Goal: Check status: Check status

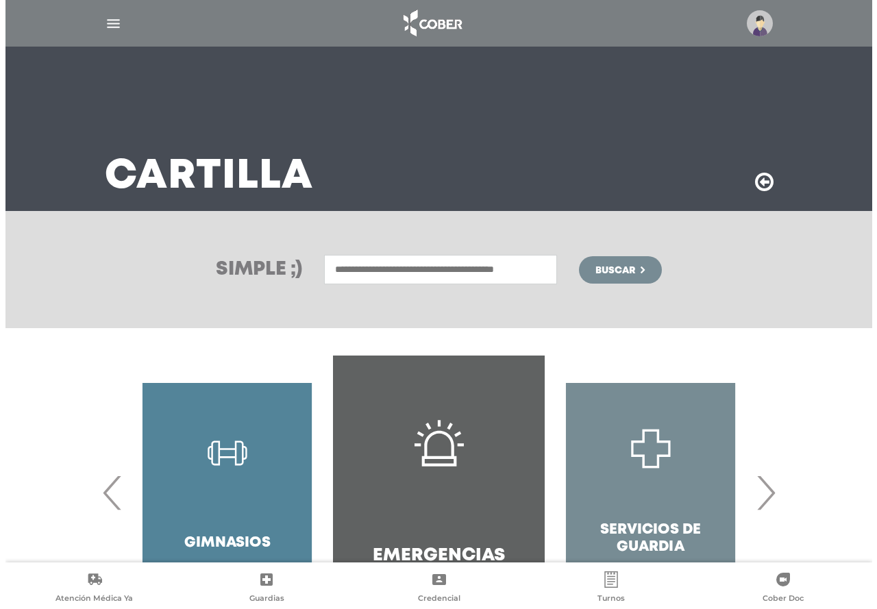
scroll to position [95, 0]
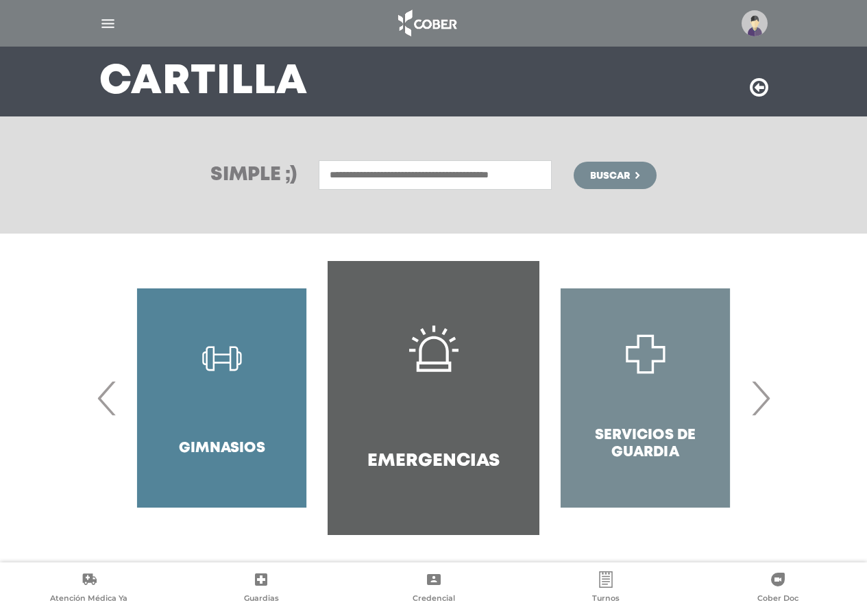
click at [116, 29] on div at bounding box center [434, 23] width 702 height 33
click at [114, 28] on img "button" at bounding box center [107, 23] width 17 height 17
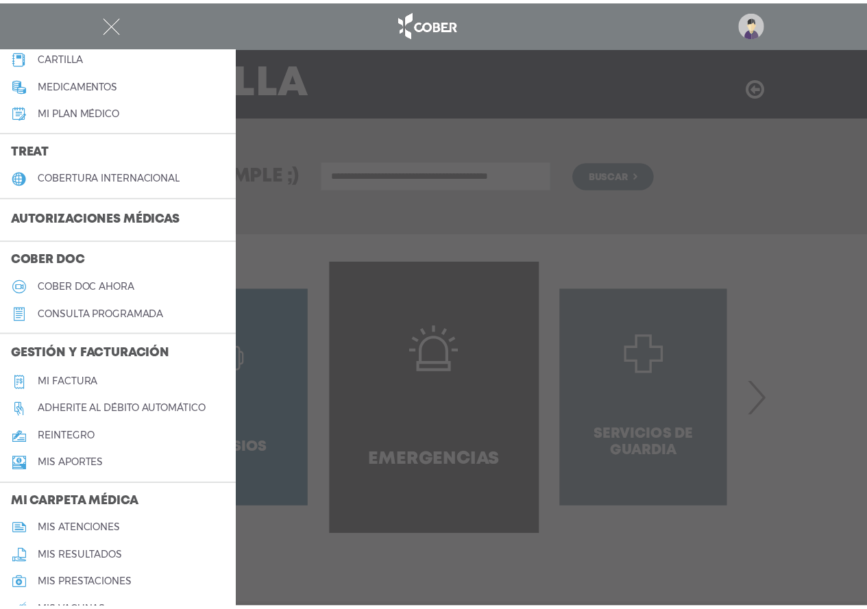
scroll to position [137, 0]
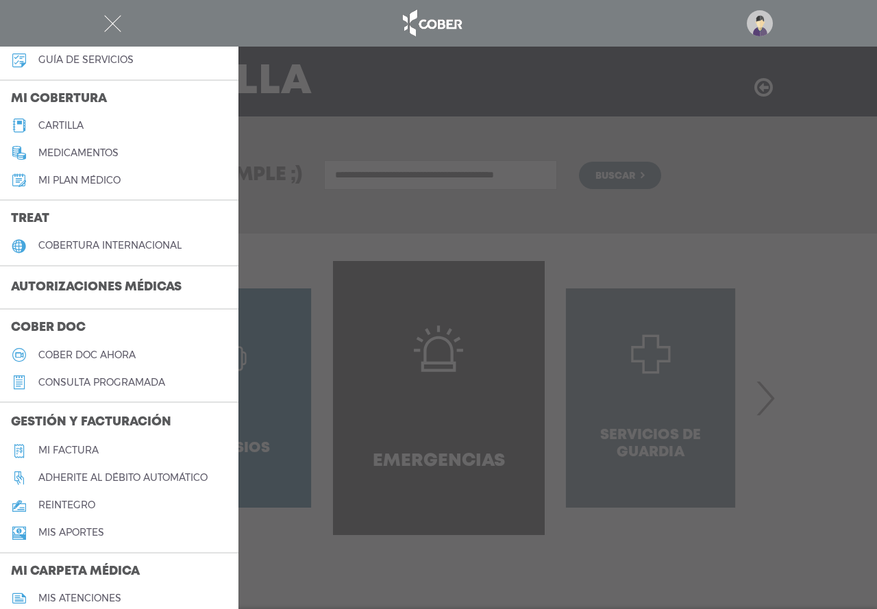
click at [88, 280] on h3 "Autorizaciones médicas" at bounding box center [96, 288] width 193 height 26
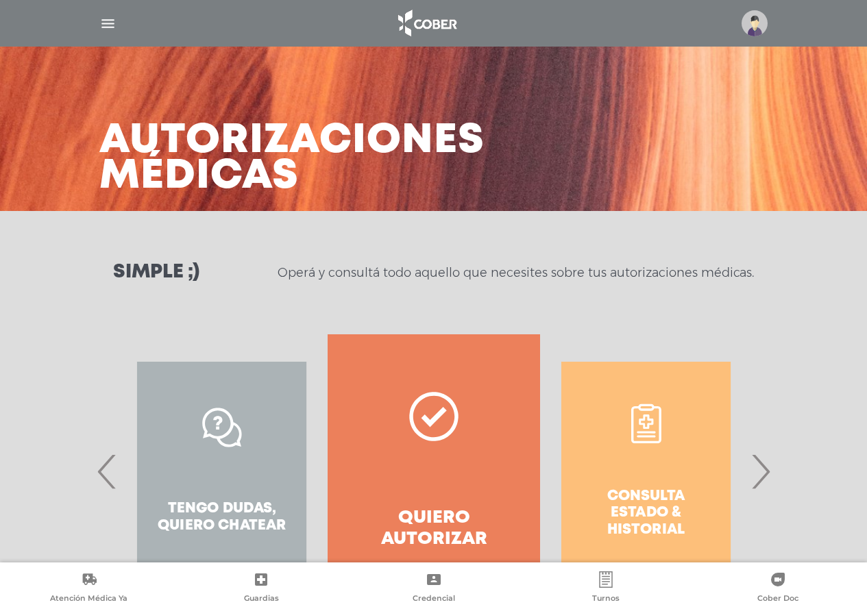
scroll to position [79, 0]
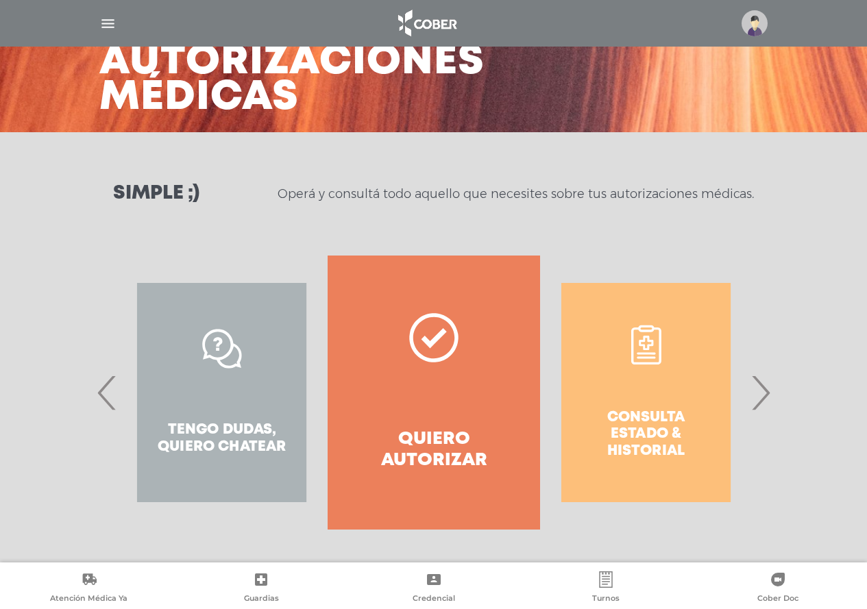
click at [764, 404] on span "›" at bounding box center [760, 393] width 27 height 74
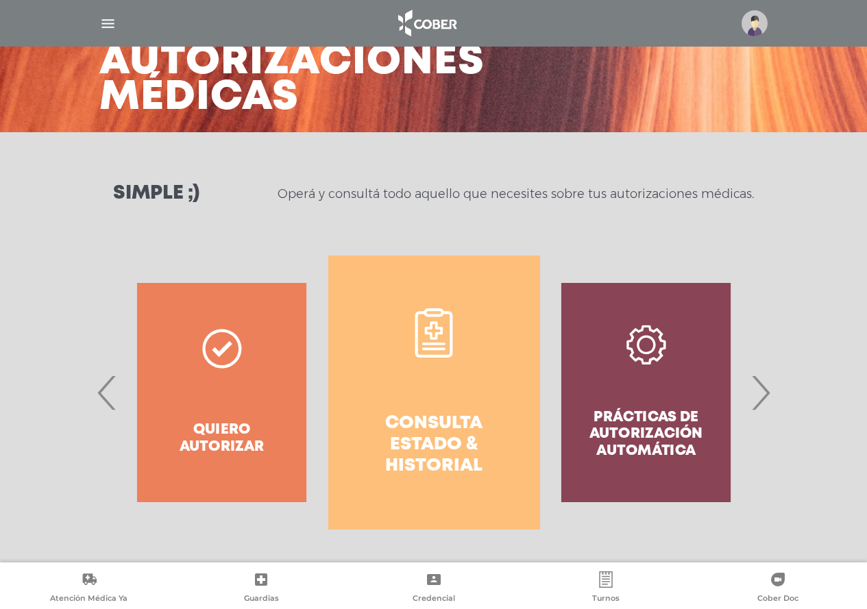
click at [418, 380] on link "Consulta estado & historial" at bounding box center [434, 393] width 212 height 274
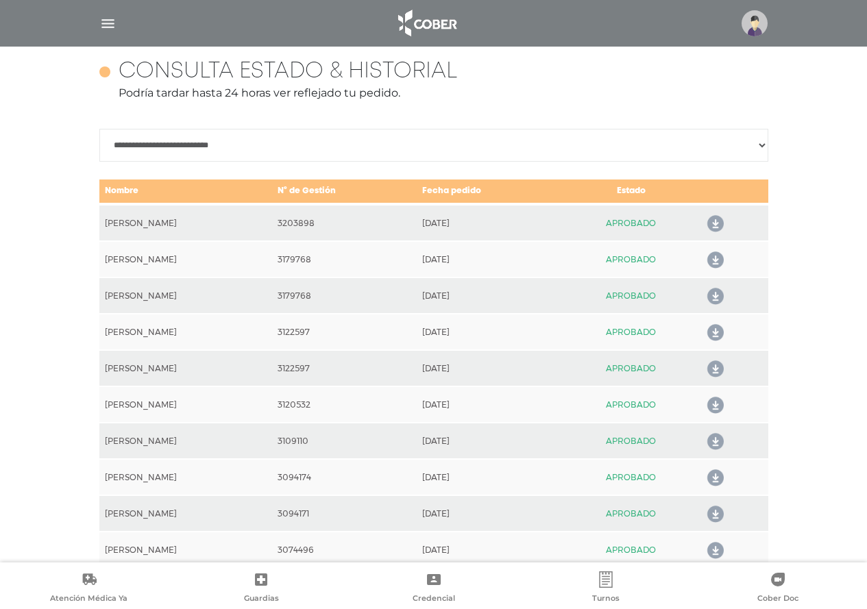
scroll to position [608, 0]
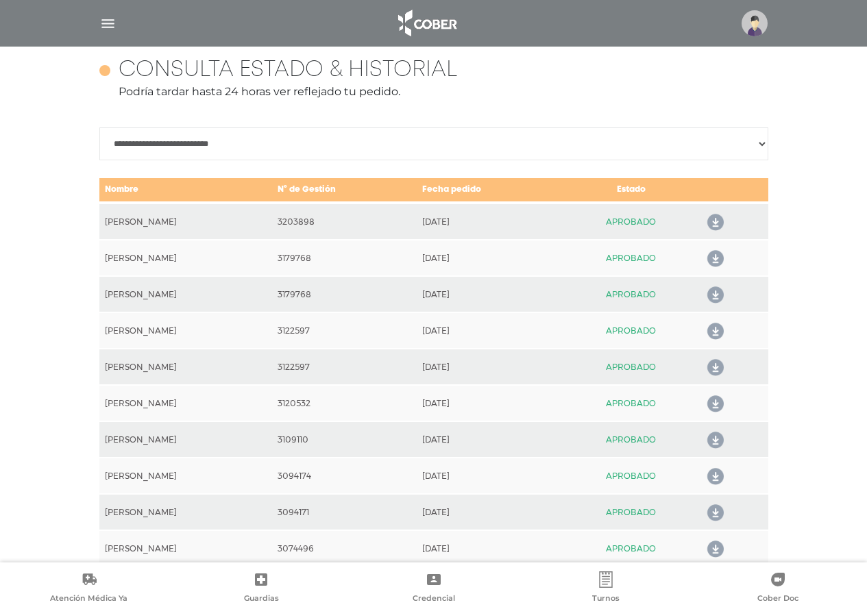
click at [715, 224] on icon at bounding box center [713, 223] width 22 height 22
